Goal: Find specific page/section

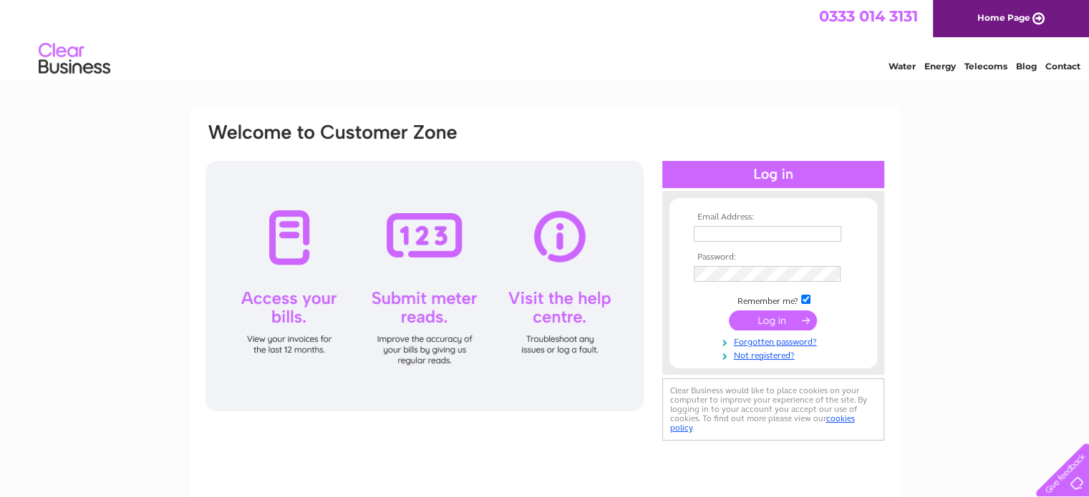
type input "wheelersclocks@gmail.com"
click at [790, 321] on input "submit" at bounding box center [773, 321] width 88 height 20
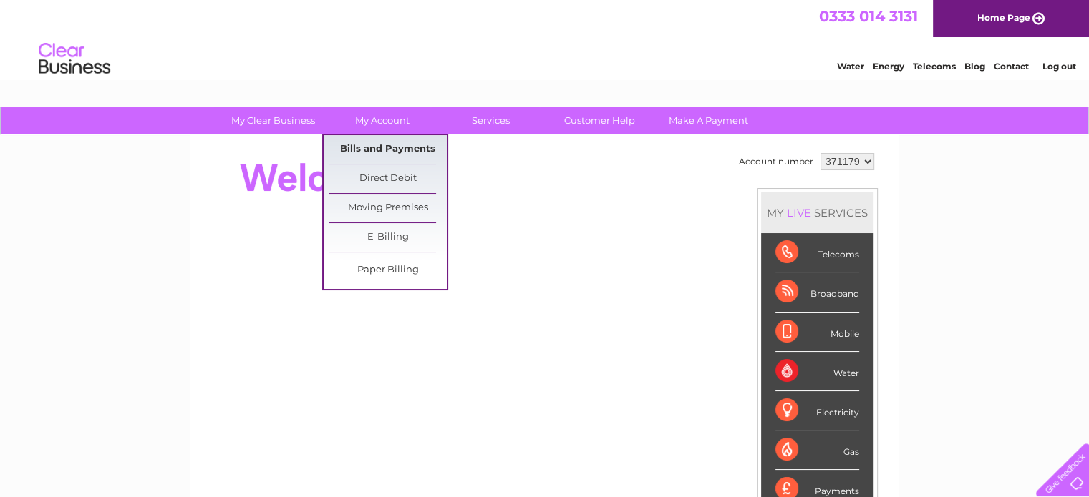
click at [389, 145] on link "Bills and Payments" at bounding box center [388, 149] width 118 height 29
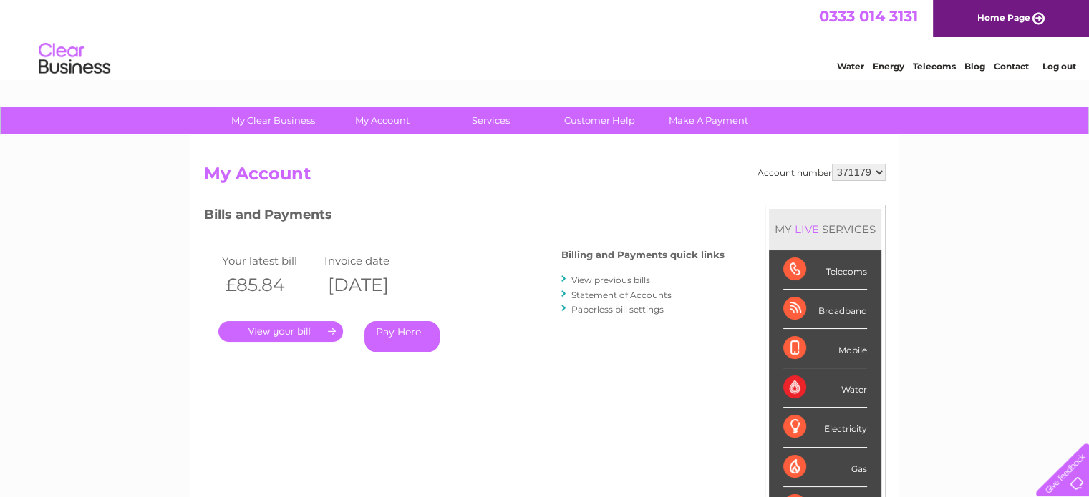
click at [302, 334] on link "." at bounding box center [280, 331] width 125 height 21
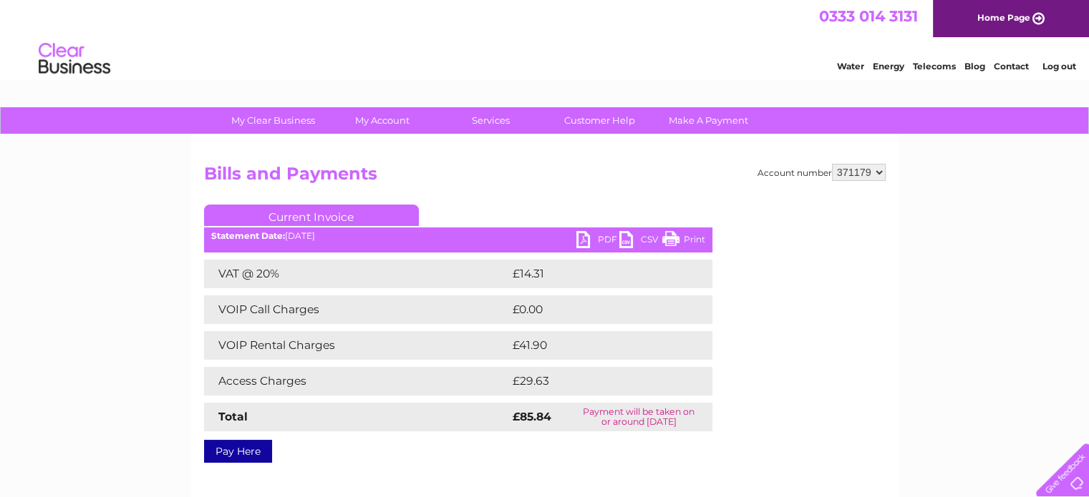
click at [687, 234] on link "Print" at bounding box center [683, 241] width 43 height 21
